Goal: Find specific page/section: Find specific page/section

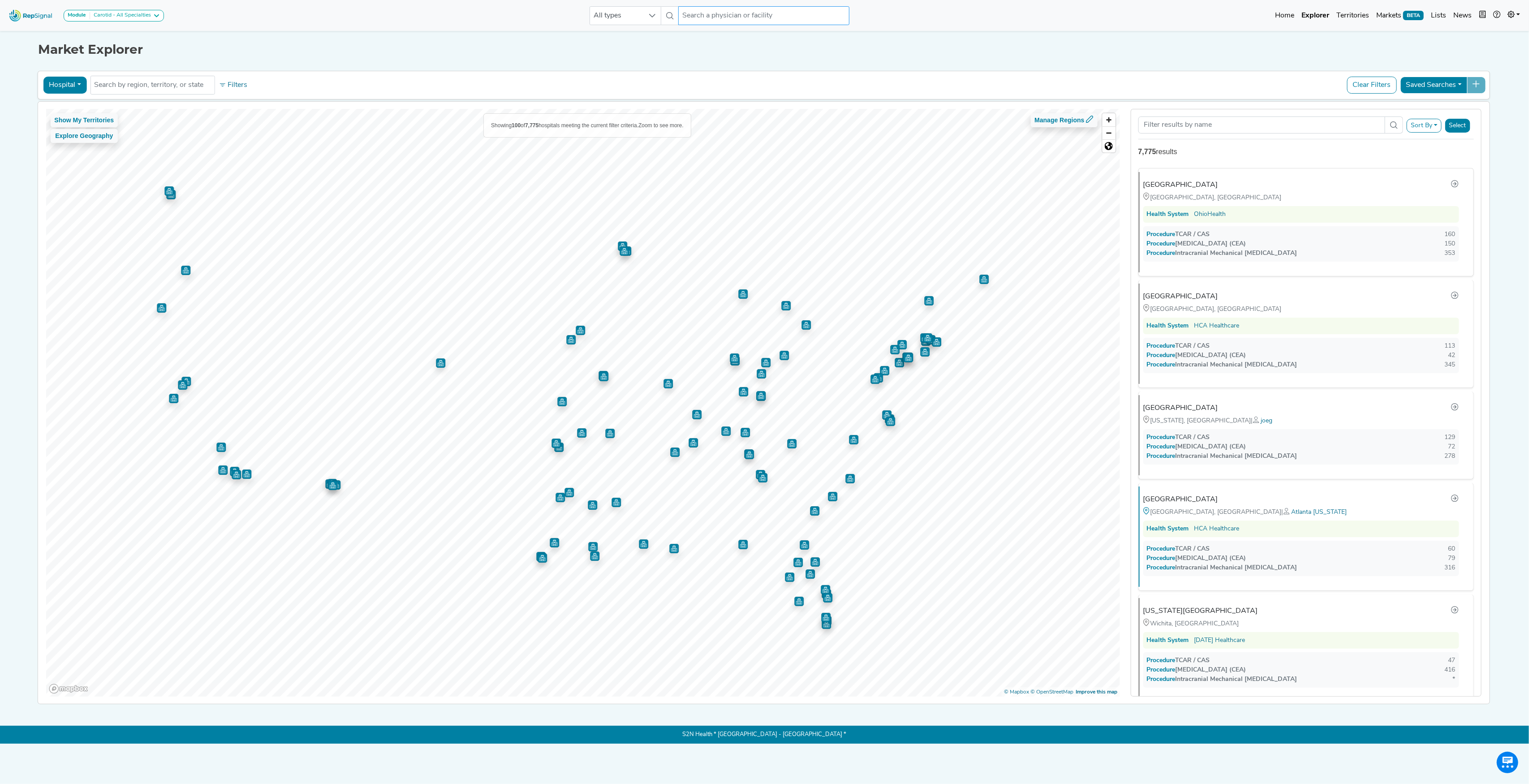
click at [728, 18] on input "text" at bounding box center [764, 16] width 171 height 19
click at [725, 80] on div "[PERSON_NAME]" at bounding box center [804, 78] width 198 height 9
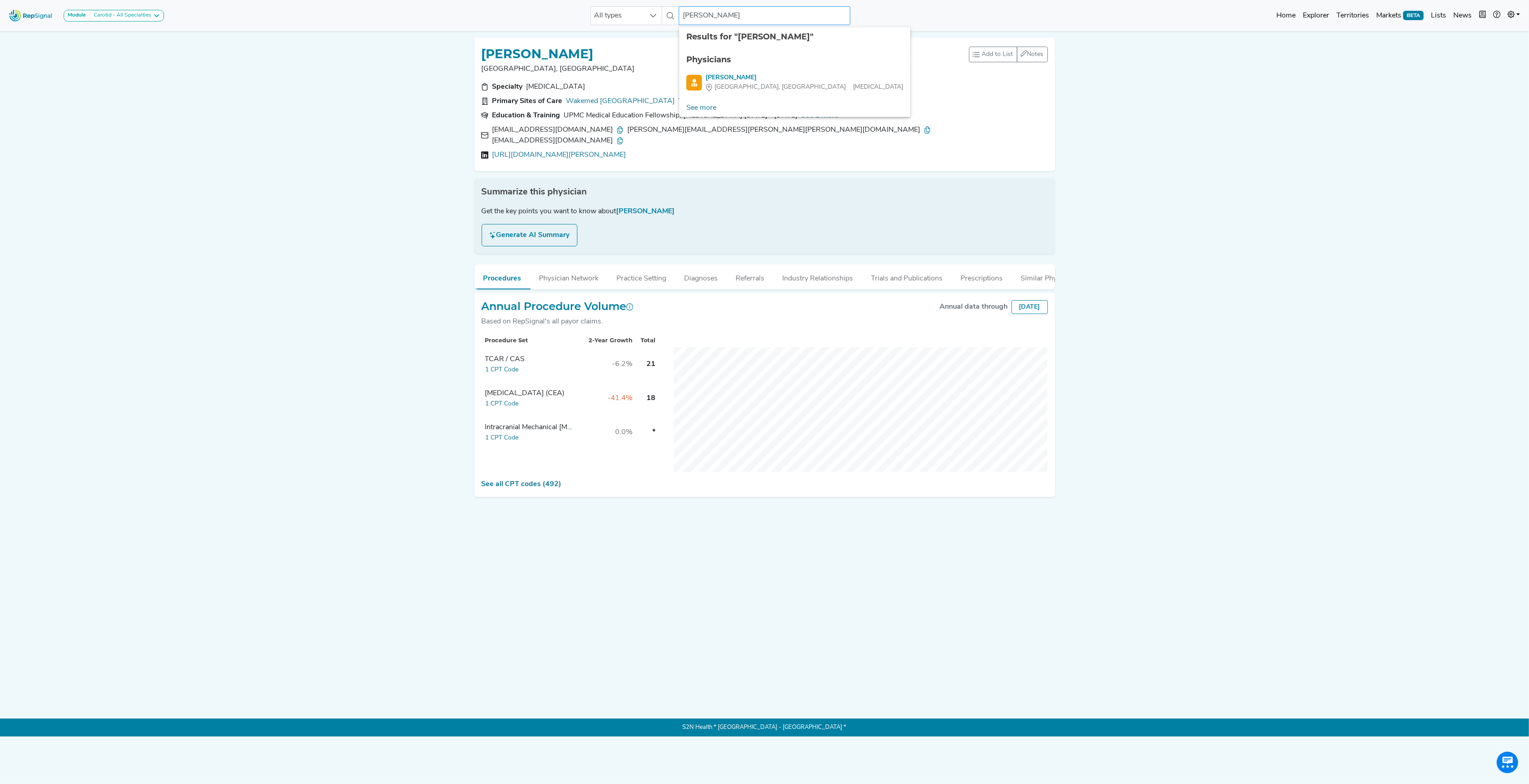
click at [710, 18] on input "[PERSON_NAME]" at bounding box center [764, 16] width 171 height 19
click at [712, 17] on input "[PERSON_NAME]" at bounding box center [764, 16] width 171 height 19
type input "[PERSON_NAME]"
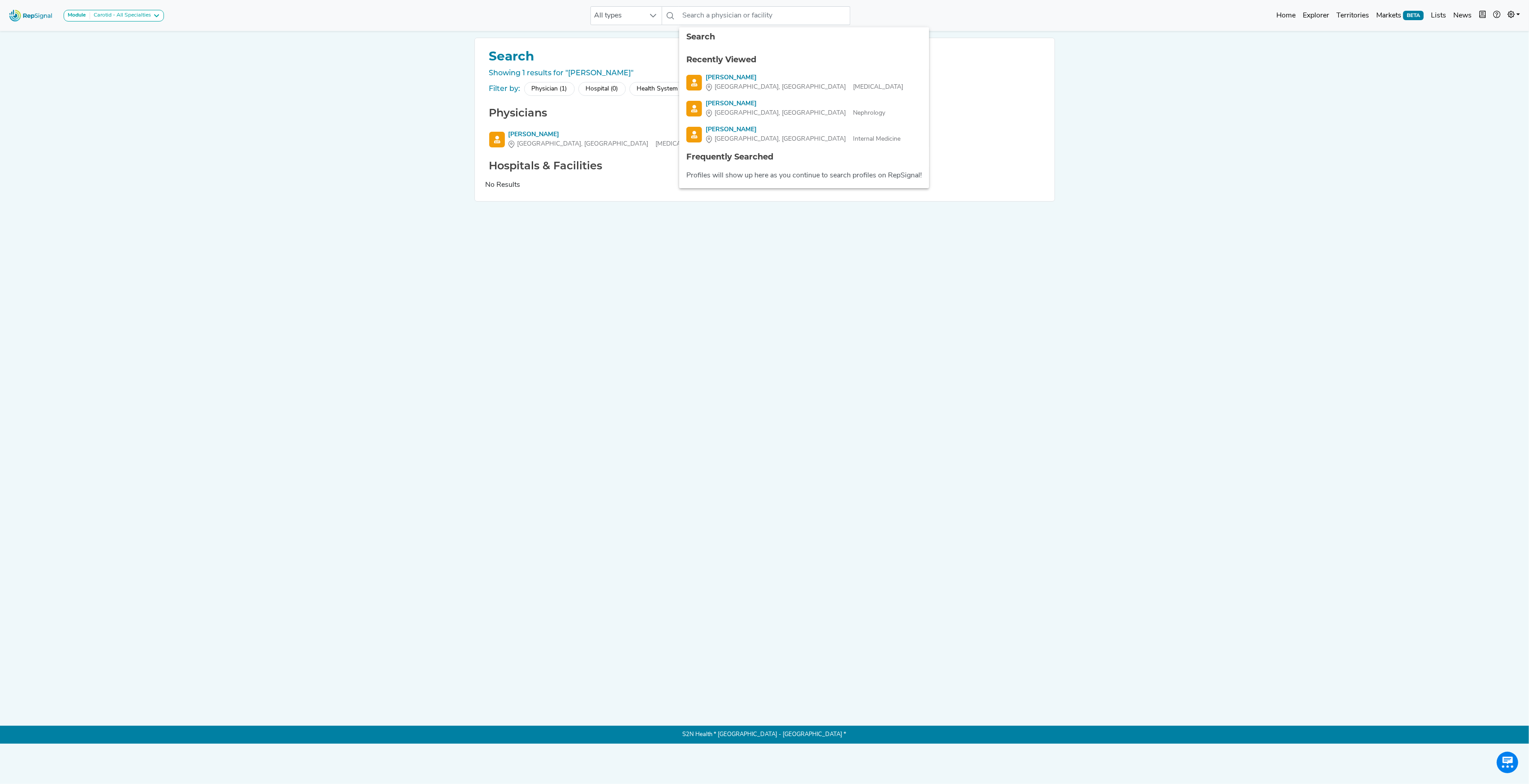
click at [591, 464] on div "Search Showing 1 results for "[PERSON_NAME]" Filter by: Physician (1) Hospital …" at bounding box center [764, 370] width 591 height 666
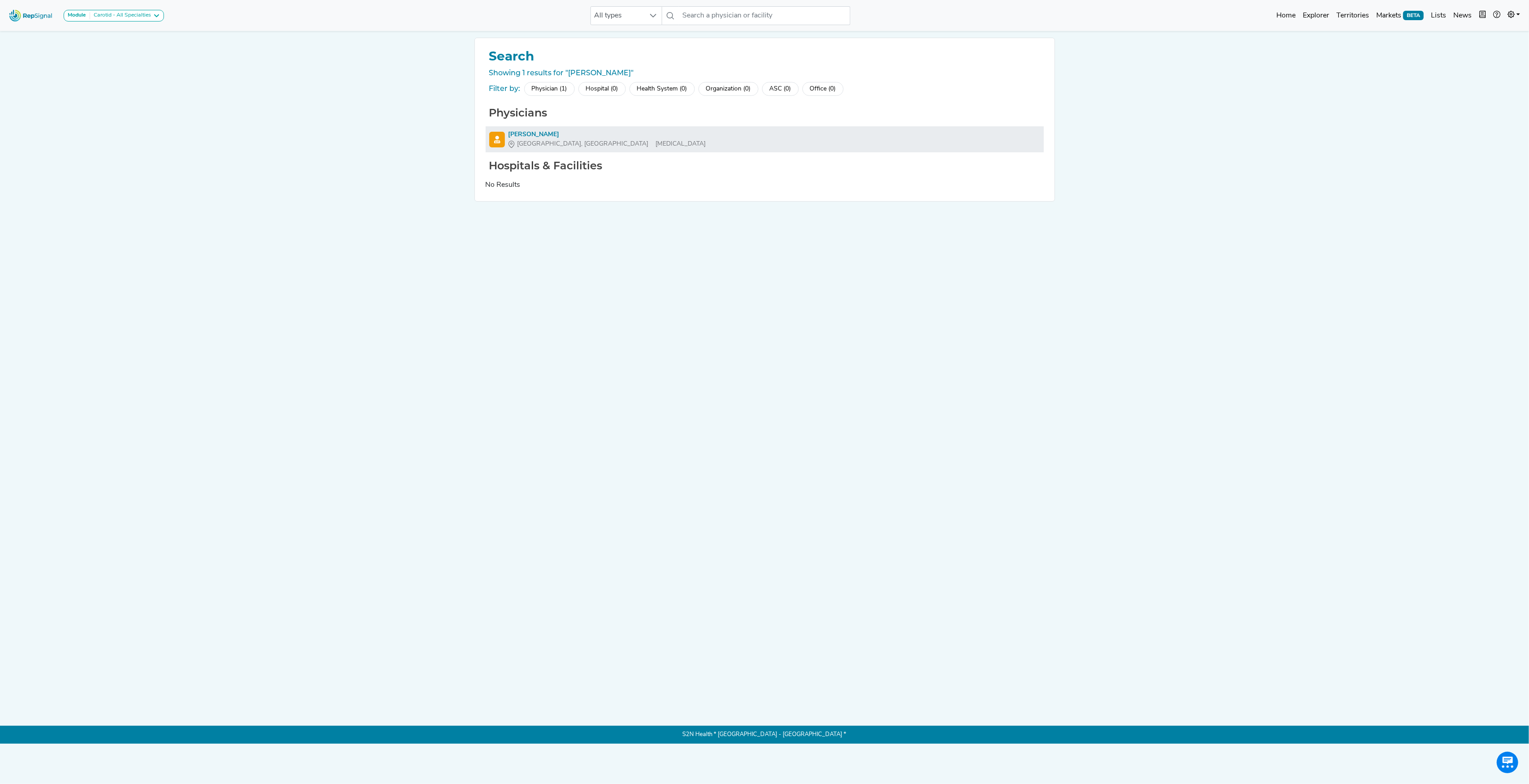
click at [534, 132] on div "[PERSON_NAME]" at bounding box center [607, 135] width 198 height 9
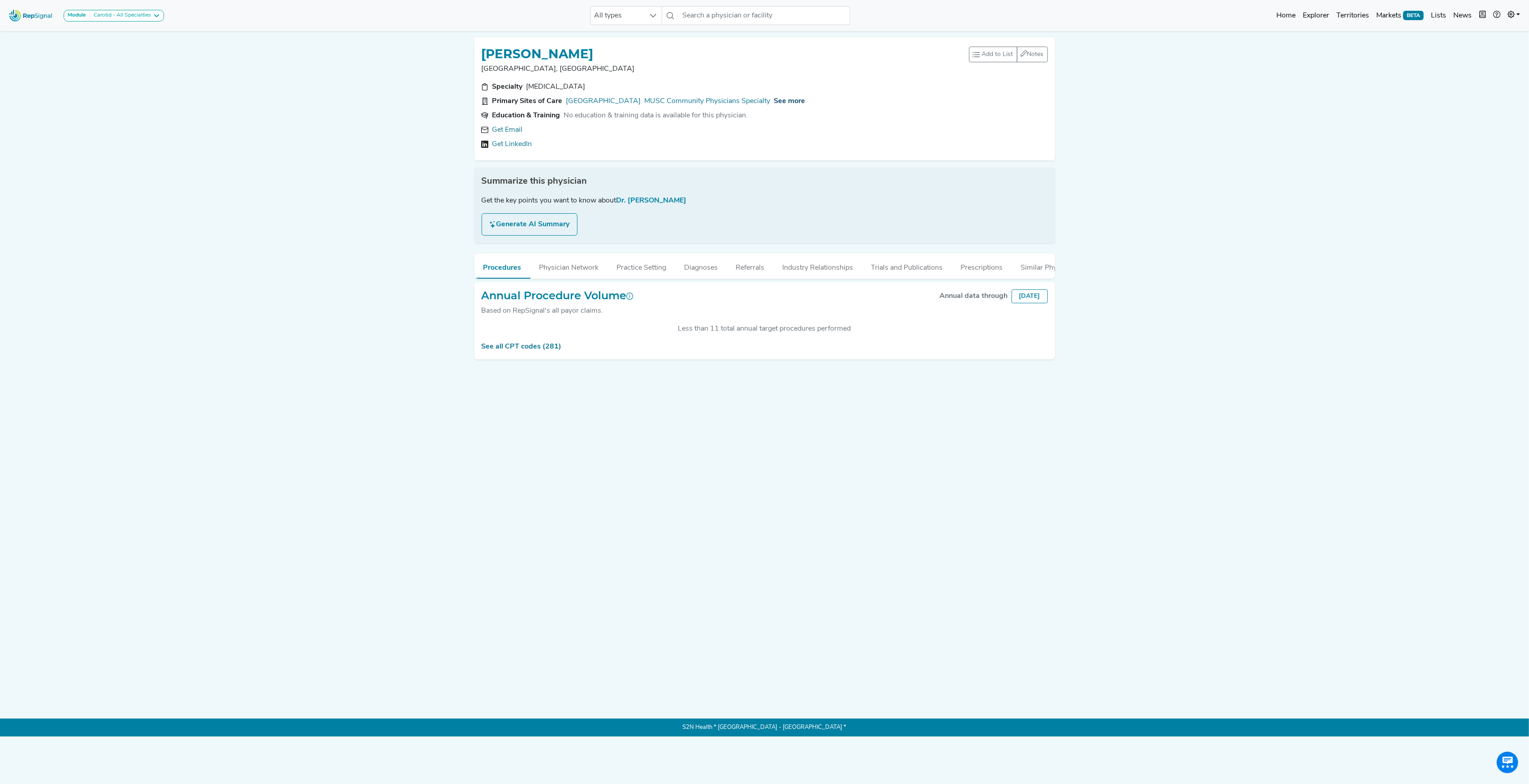
click at [805, 101] on span "See more" at bounding box center [789, 101] width 31 height 7
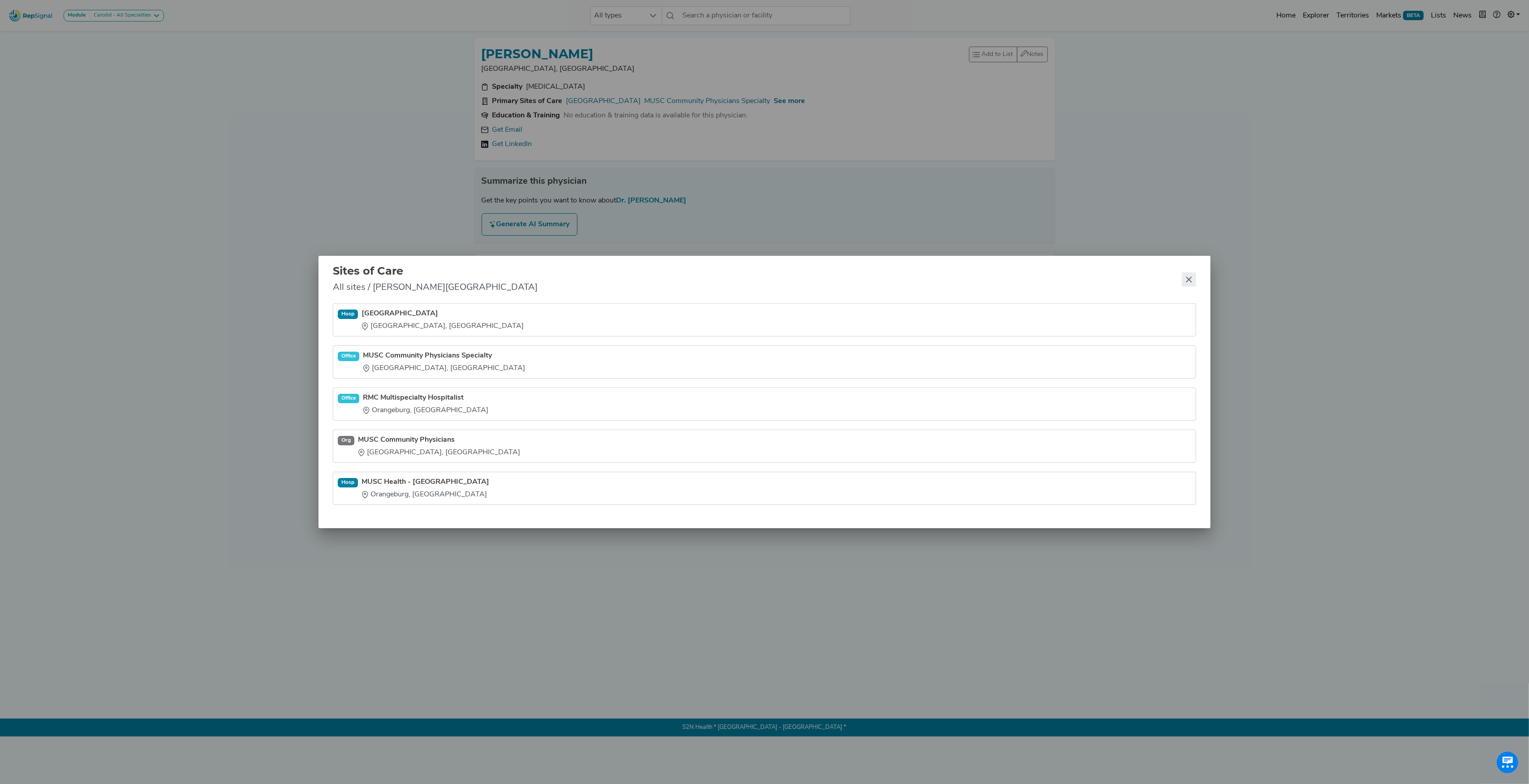
click at [1192, 280] on button "Close" at bounding box center [1189, 280] width 14 height 14
